Goal: Navigation & Orientation: Find specific page/section

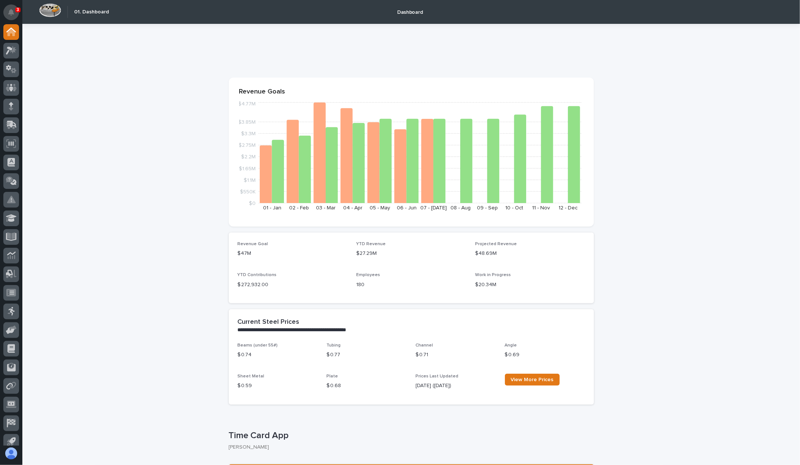
click at [12, 12] on icon "Notifications" at bounding box center [11, 12] width 6 height 7
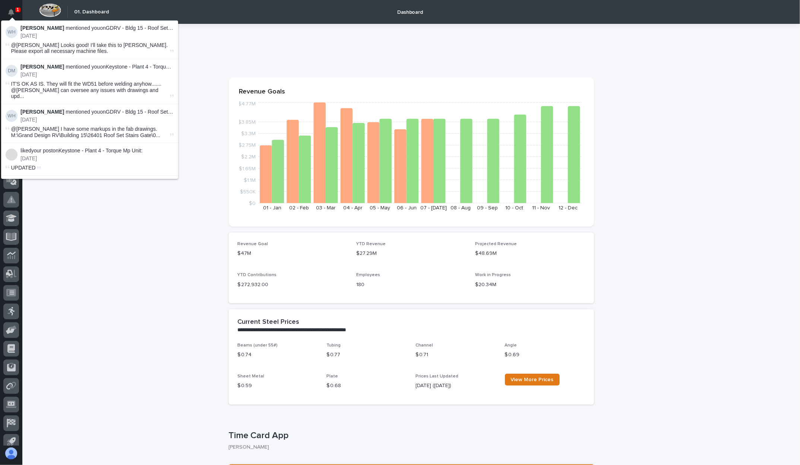
click at [12, 12] on icon "Notifications" at bounding box center [11, 12] width 6 height 7
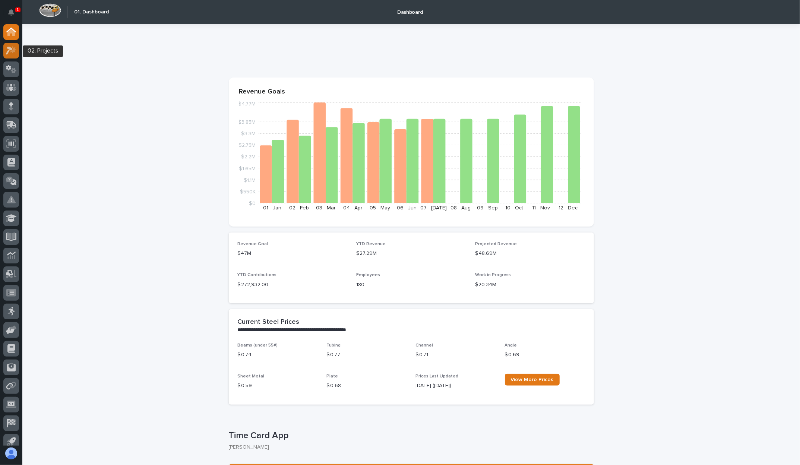
click at [11, 54] on icon at bounding box center [11, 50] width 11 height 9
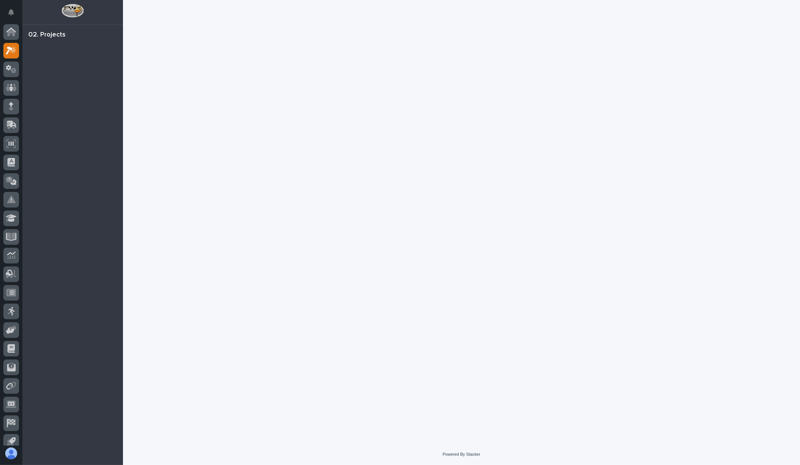
scroll to position [7, 0]
